Goal: Transaction & Acquisition: Subscribe to service/newsletter

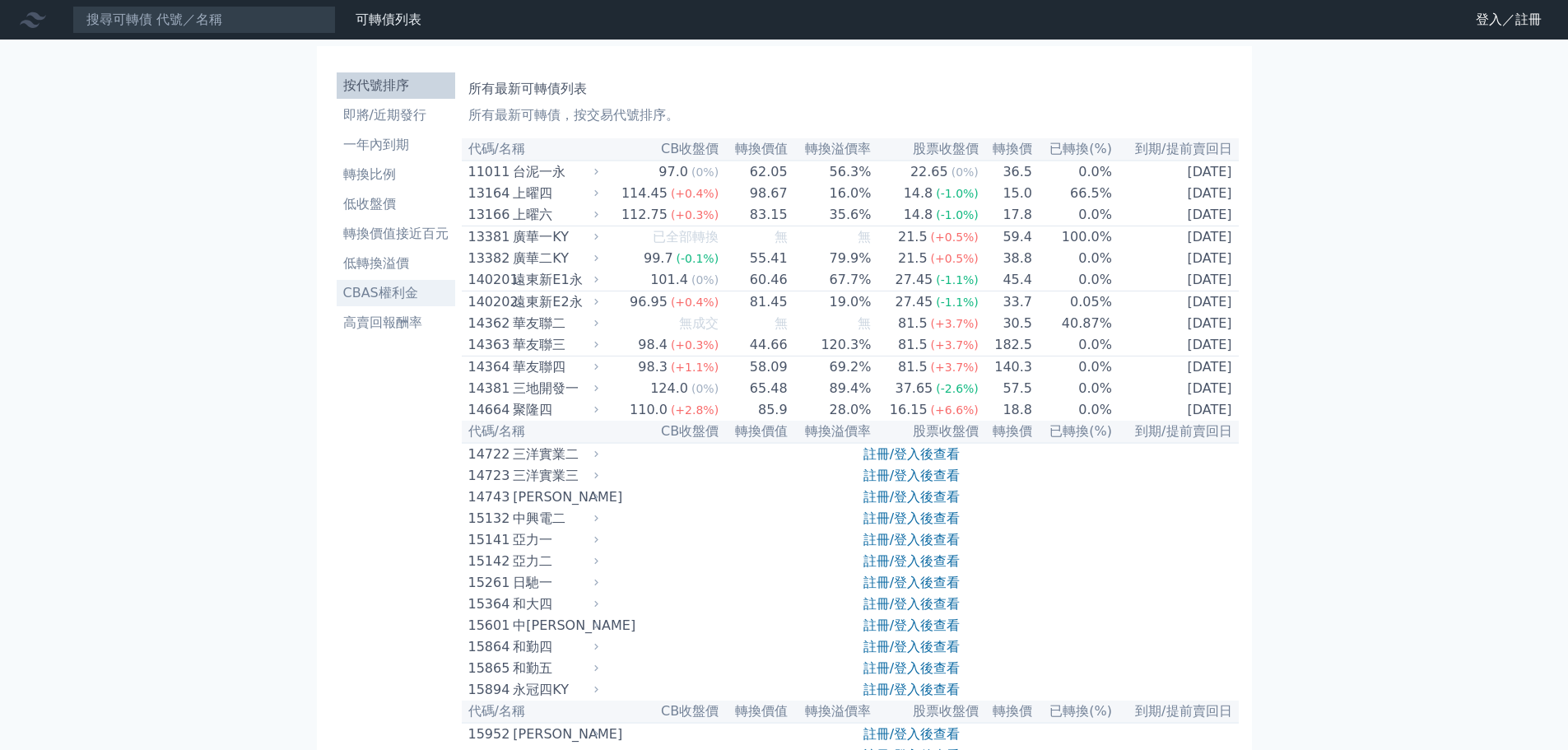
click at [424, 295] on li "CBAS權利金" at bounding box center [395, 293] width 119 height 20
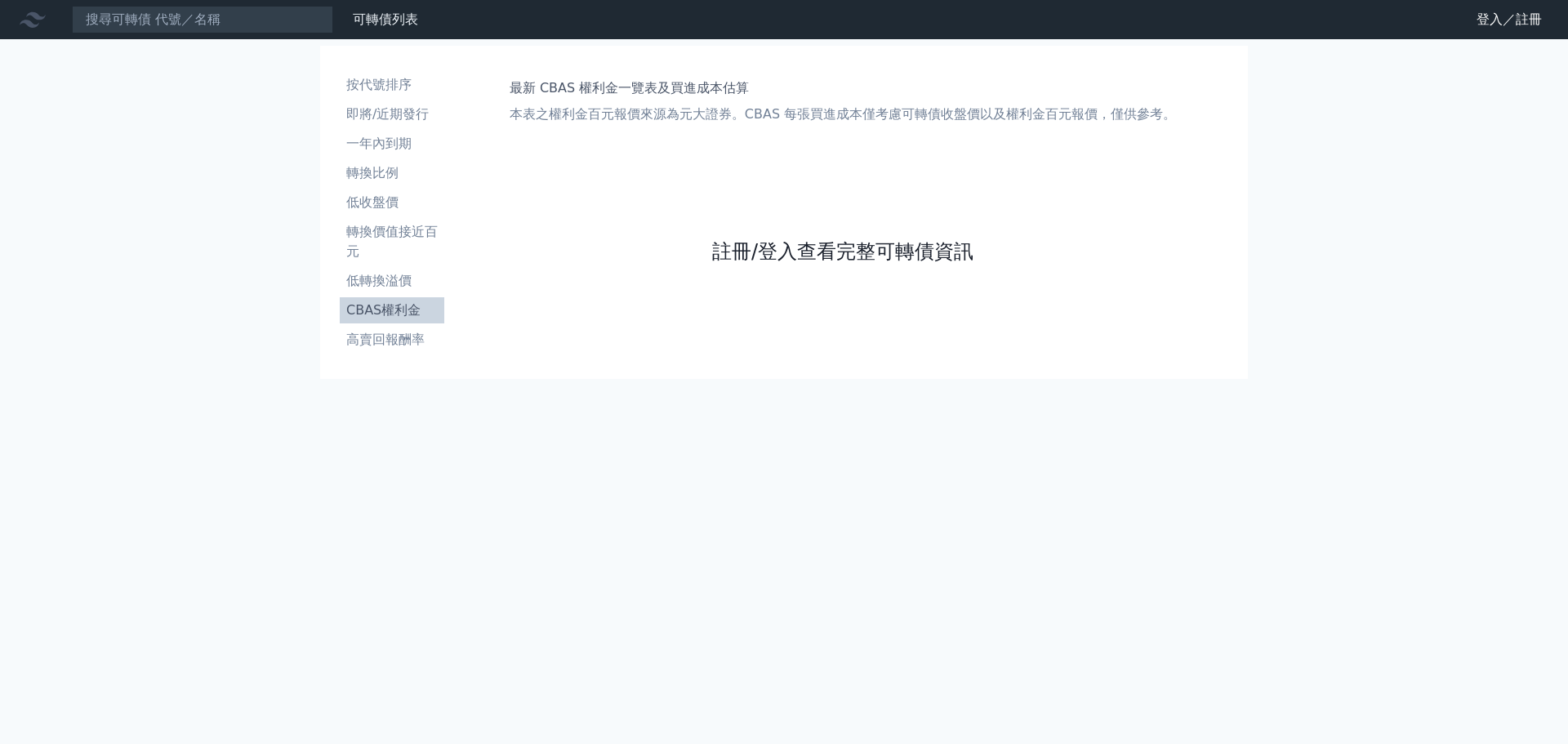
click at [757, 259] on link "註冊/登入查看完整可轉債資訊" at bounding box center [842, 251] width 262 height 26
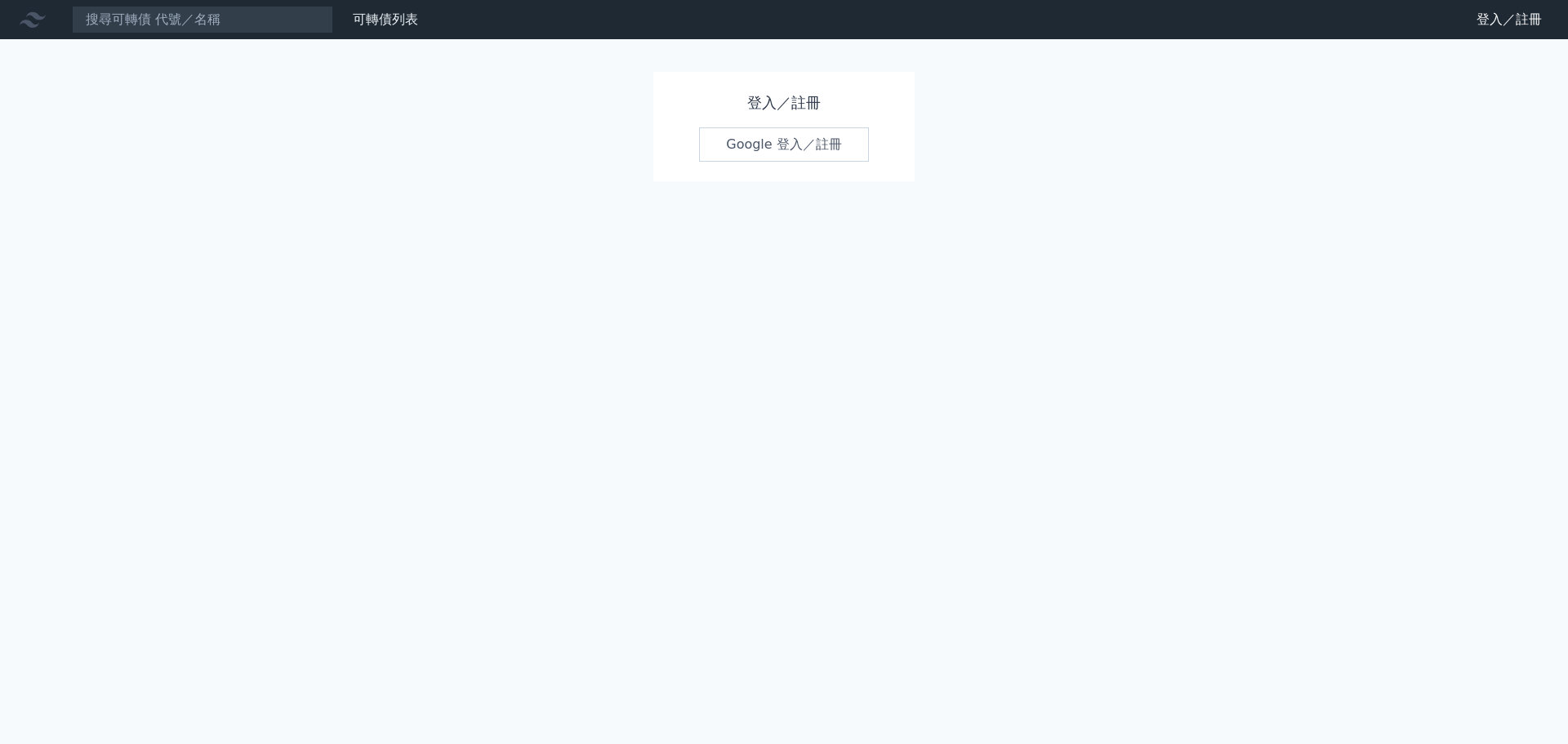
click at [770, 148] on link "Google 登入／註冊" at bounding box center [784, 144] width 170 height 34
